Goal: Task Accomplishment & Management: Use online tool/utility

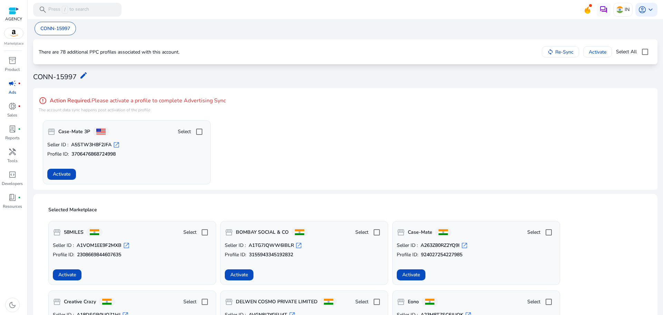
scroll to position [138, 0]
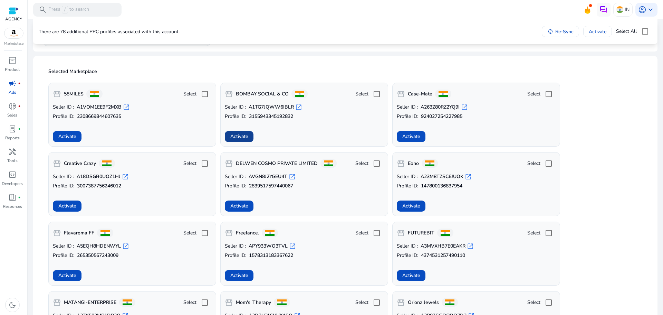
click at [249, 139] on span at bounding box center [239, 136] width 29 height 17
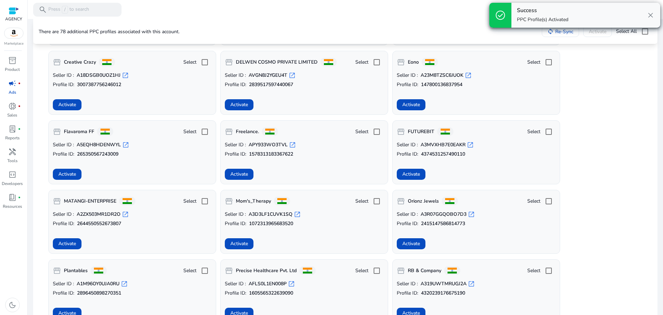
scroll to position [242, 0]
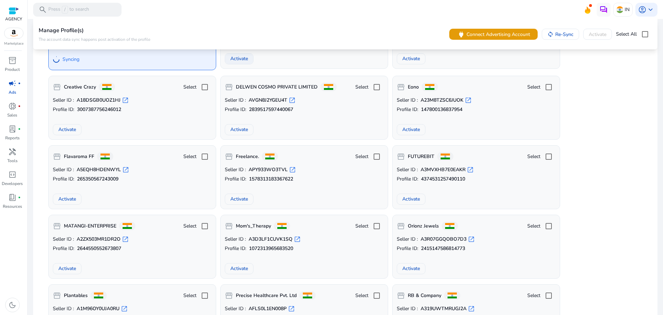
scroll to position [173, 0]
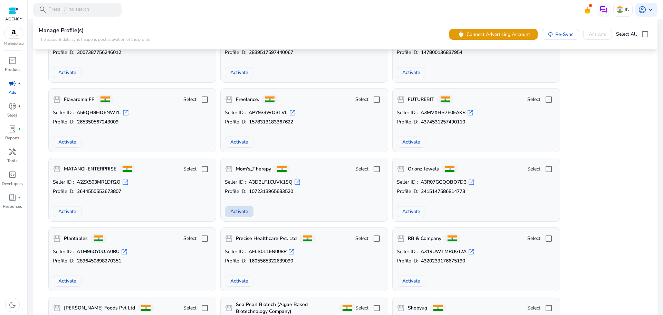
click at [239, 212] on span "Activate" at bounding box center [239, 211] width 18 height 7
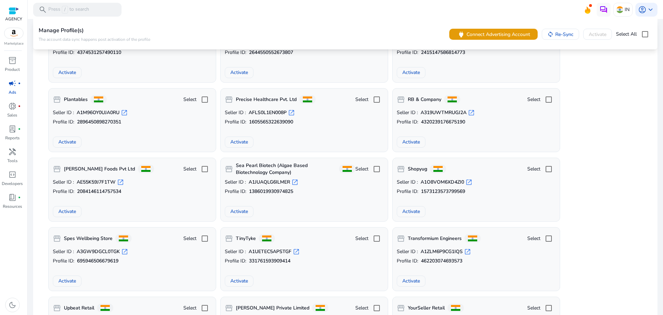
scroll to position [345, 0]
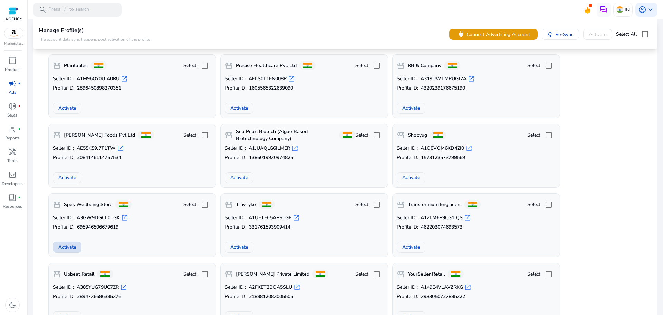
click at [62, 248] on span "Activate" at bounding box center [67, 246] width 18 height 7
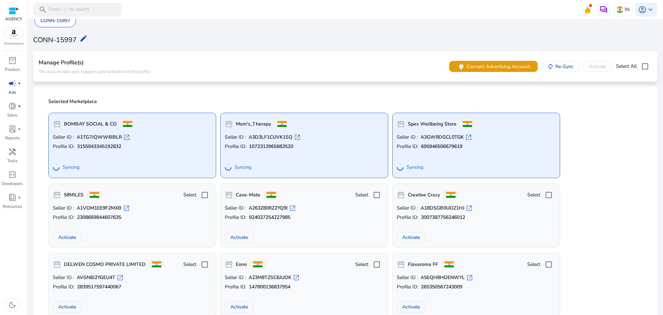
scroll to position [0, 0]
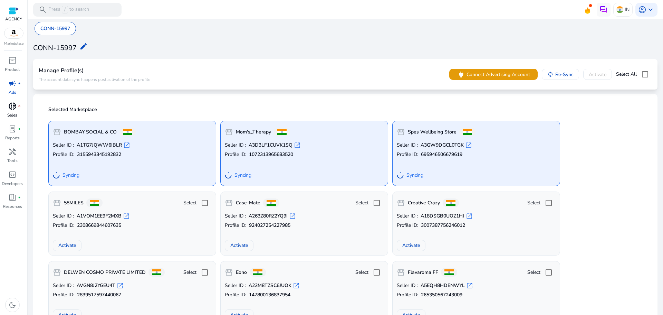
click at [15, 105] on span "donut_small" at bounding box center [12, 106] width 8 height 8
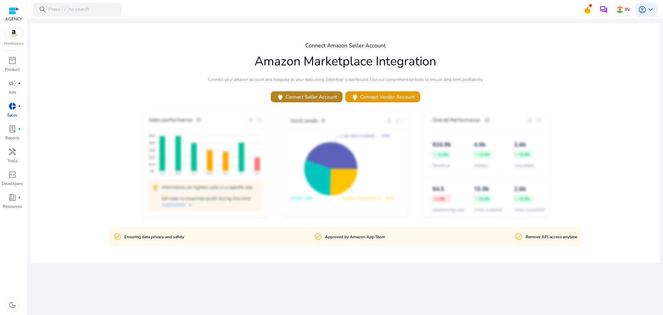
click at [310, 93] on span "power Connect Seller Account" at bounding box center [306, 97] width 61 height 8
